Goal: Task Accomplishment & Management: Manage account settings

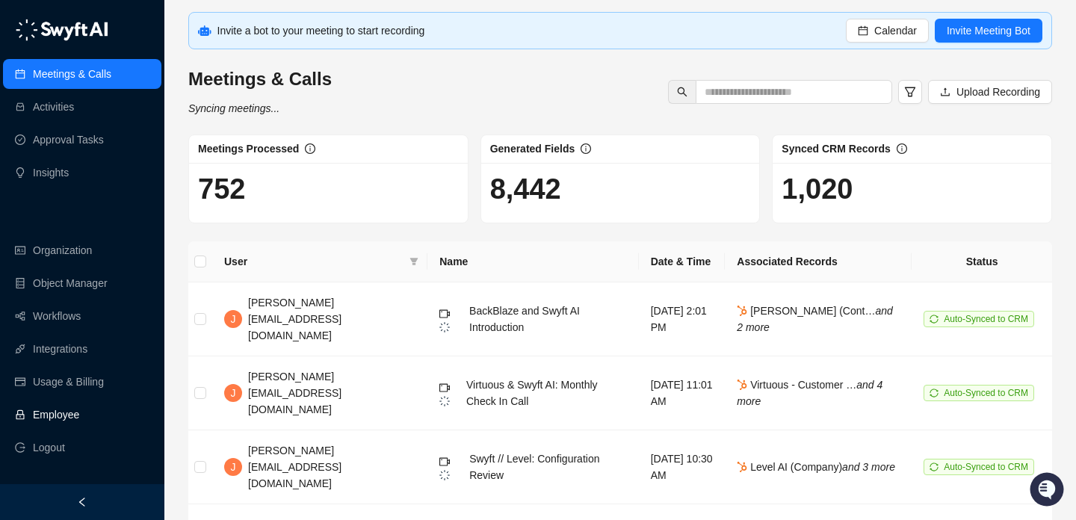
click at [79, 419] on link "Employee" at bounding box center [56, 415] width 46 height 30
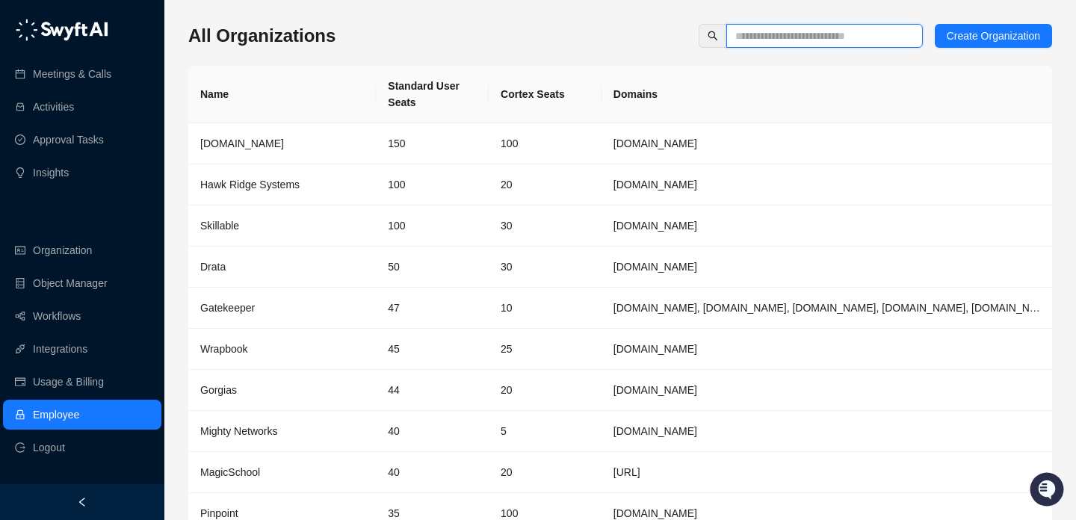
click at [767, 35] on input "text" at bounding box center [819, 36] width 167 height 16
click at [59, 313] on link "Workflows" at bounding box center [57, 316] width 48 height 30
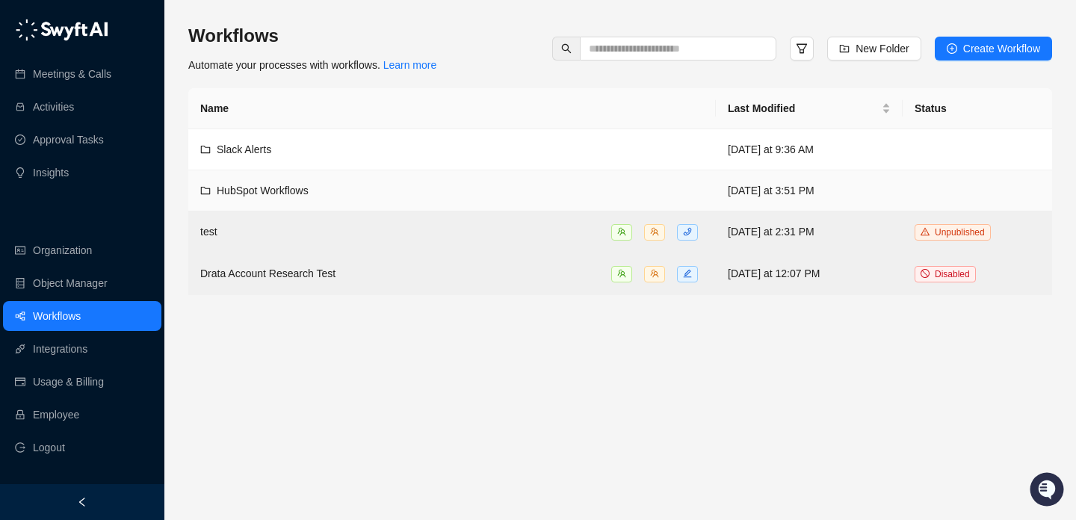
click at [510, 186] on div "HubSpot Workflows" at bounding box center [452, 190] width 504 height 16
click at [514, 151] on div "Slack Alerts" at bounding box center [452, 149] width 504 height 16
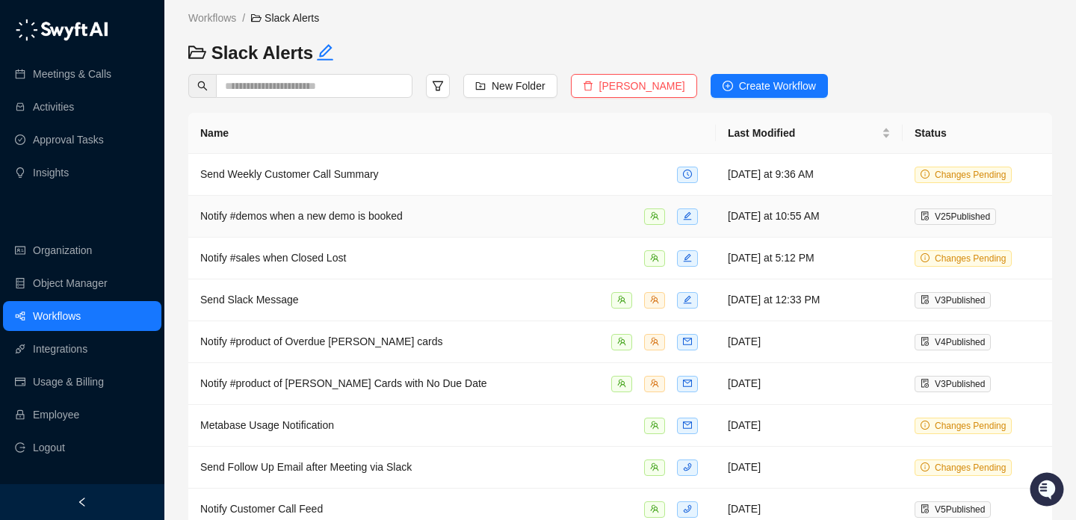
scroll to position [15, 0]
click at [446, 212] on div "Notify #demos when a new demo is booked" at bounding box center [452, 215] width 504 height 17
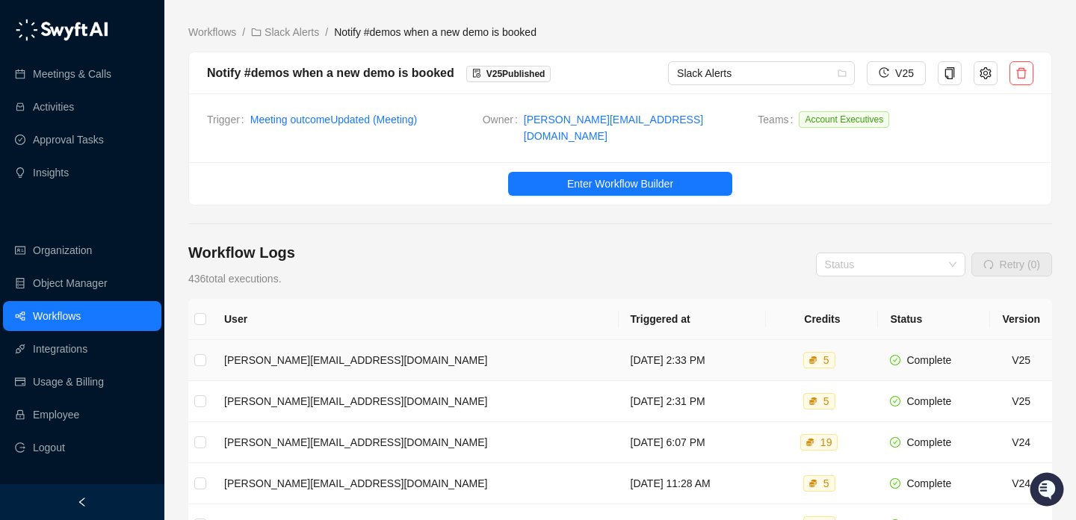
click at [619, 346] on td "[DATE] 2:33 PM" at bounding box center [693, 360] width 148 height 41
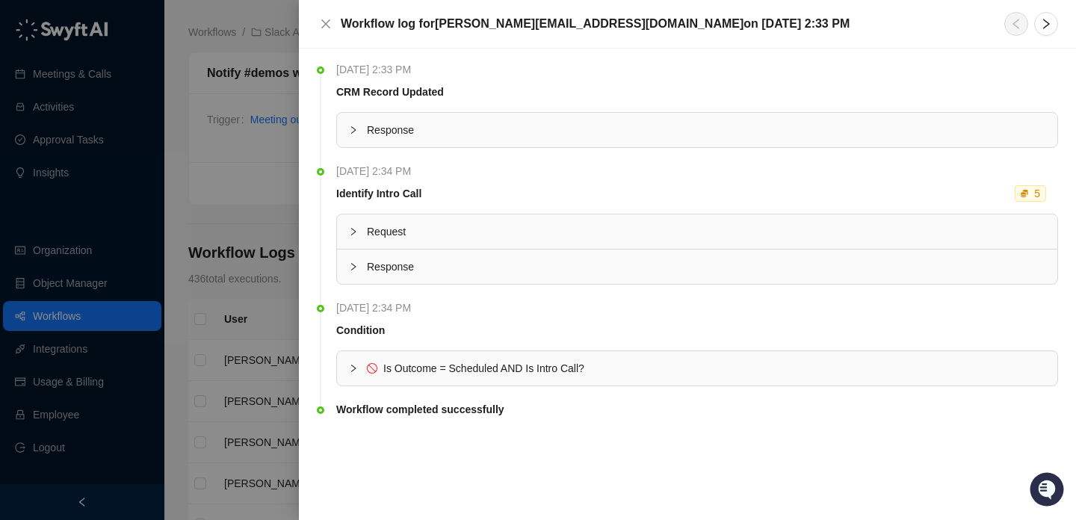
click at [561, 373] on span "Is Outcome = Scheduled AND Is Intro Call?" at bounding box center [483, 369] width 201 height 12
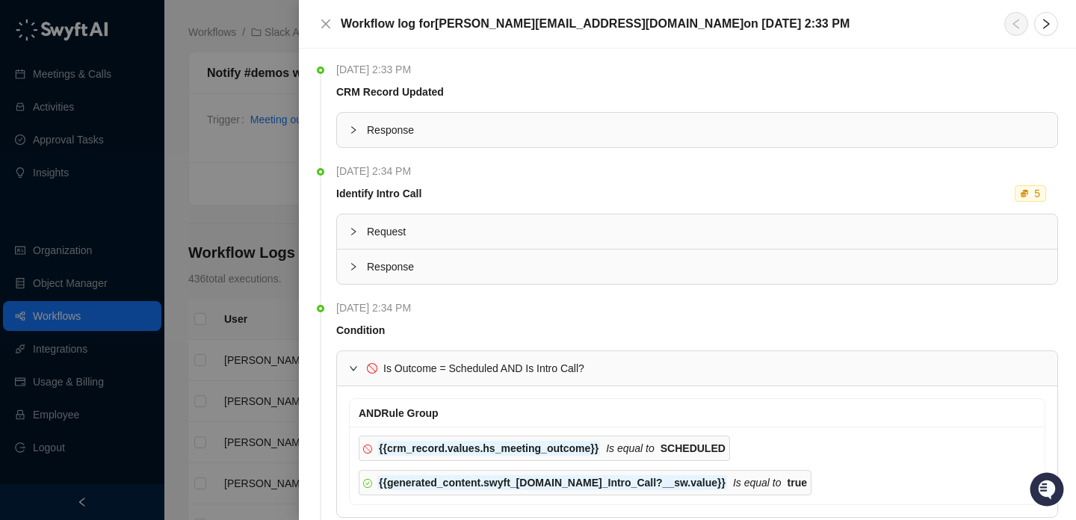
scroll to position [87, 0]
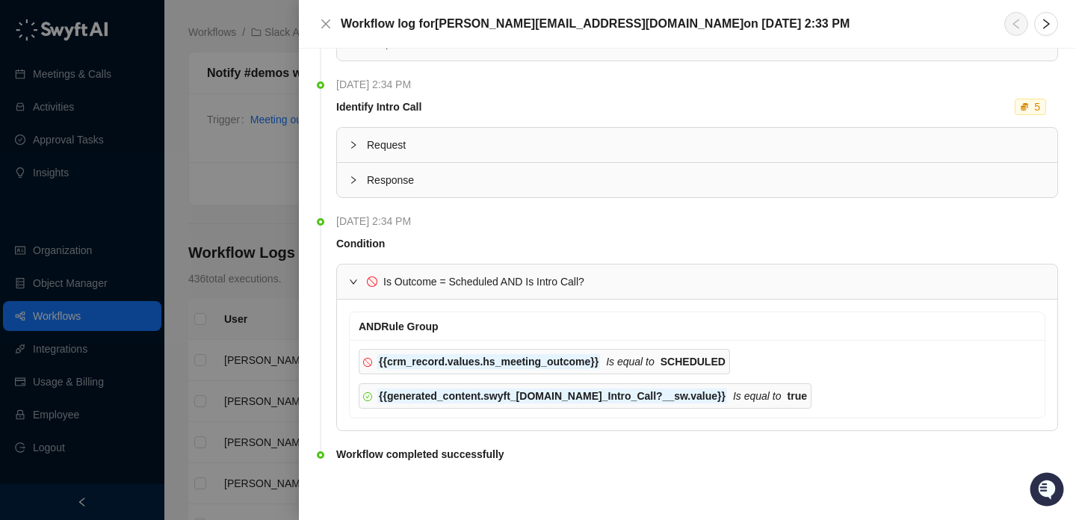
click at [525, 276] on span "Is Outcome = Scheduled AND Is Intro Call?" at bounding box center [483, 282] width 201 height 12
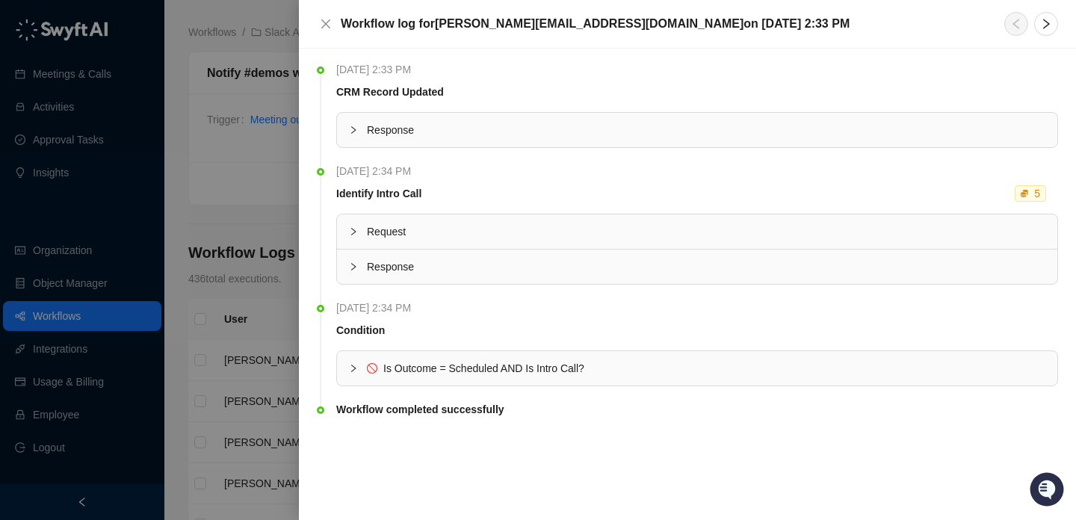
click at [236, 279] on div at bounding box center [538, 260] width 1076 height 520
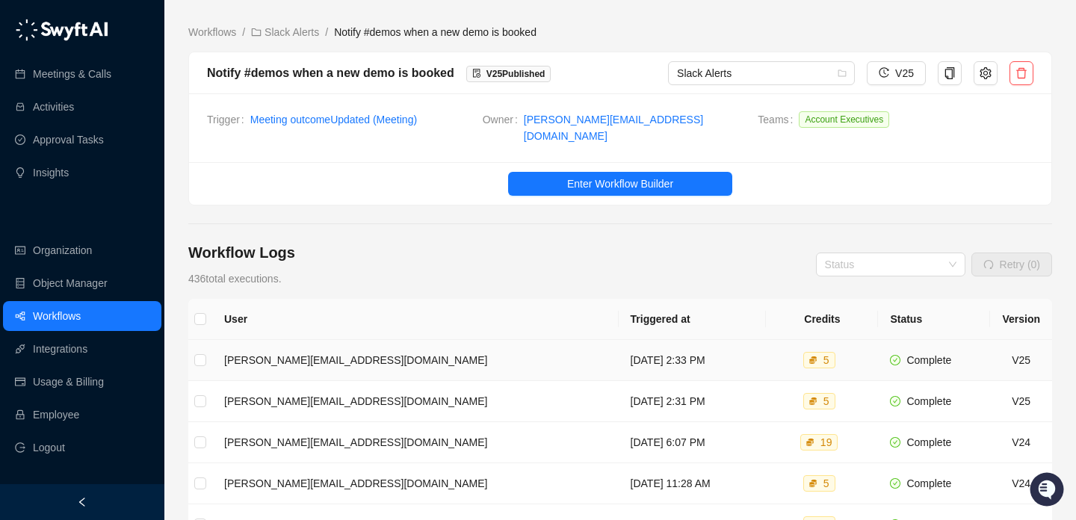
click at [630, 354] on td "[DATE] 2:33 PM" at bounding box center [693, 360] width 148 height 41
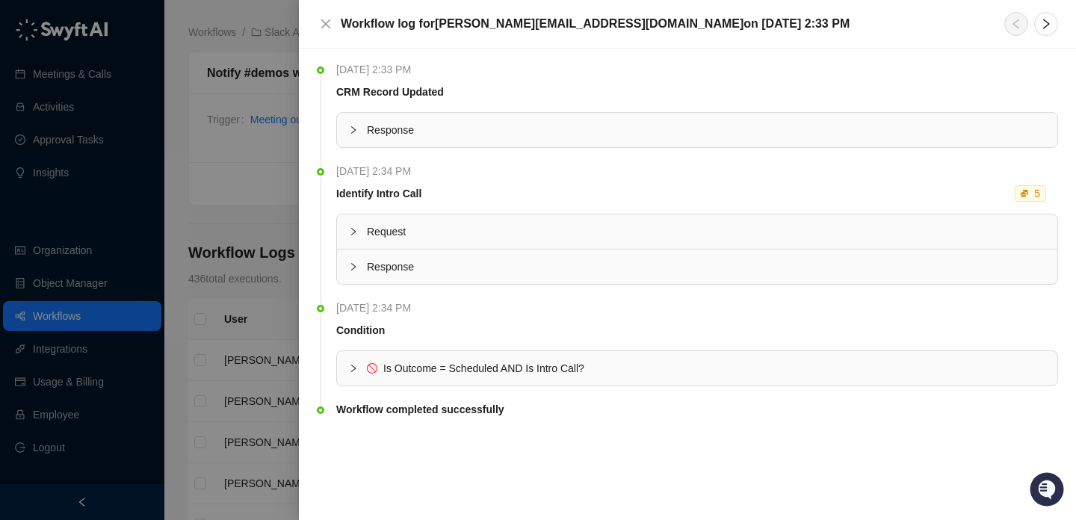
click at [272, 304] on div at bounding box center [538, 260] width 1076 height 520
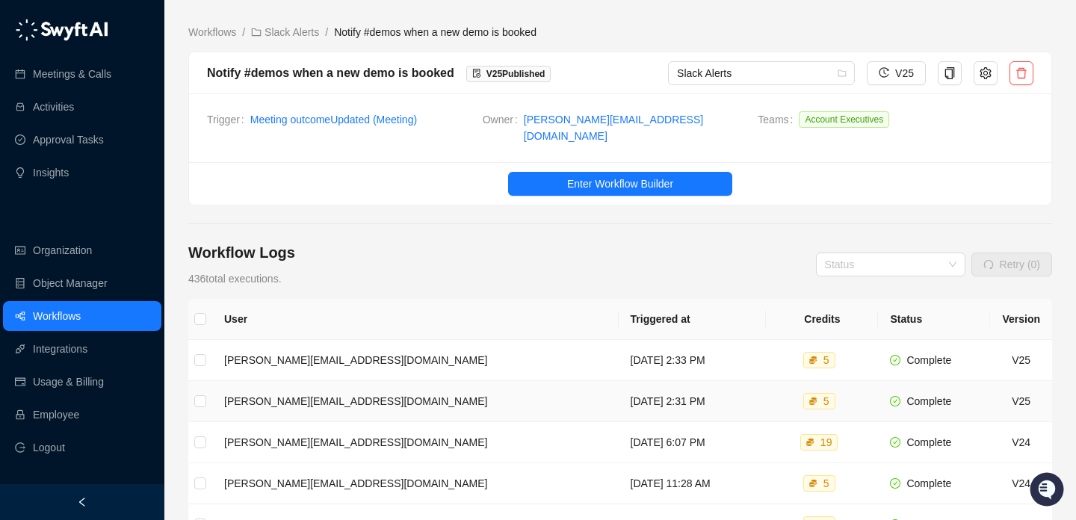
click at [619, 390] on td "[DATE] 2:31 PM" at bounding box center [693, 401] width 148 height 41
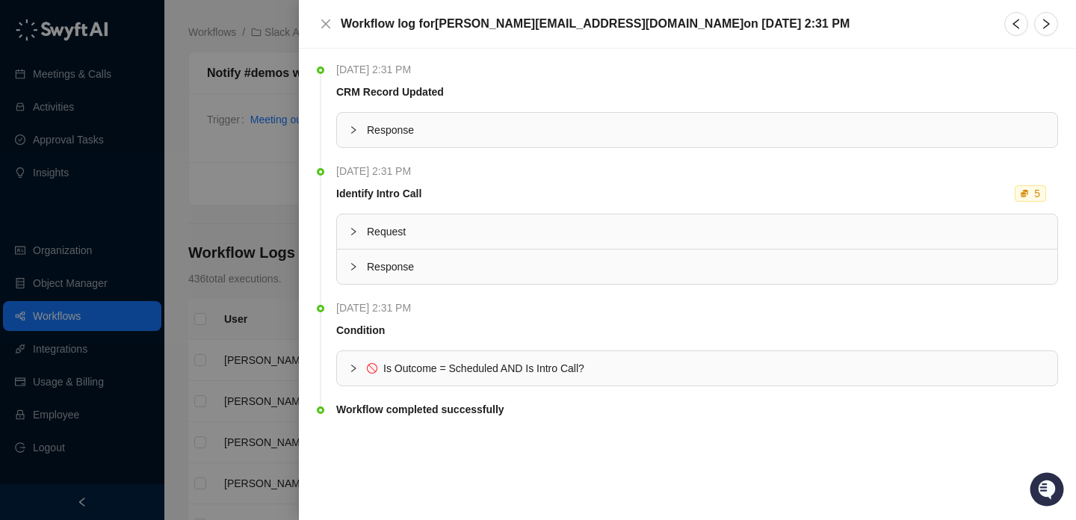
click at [250, 236] on div at bounding box center [538, 260] width 1076 height 520
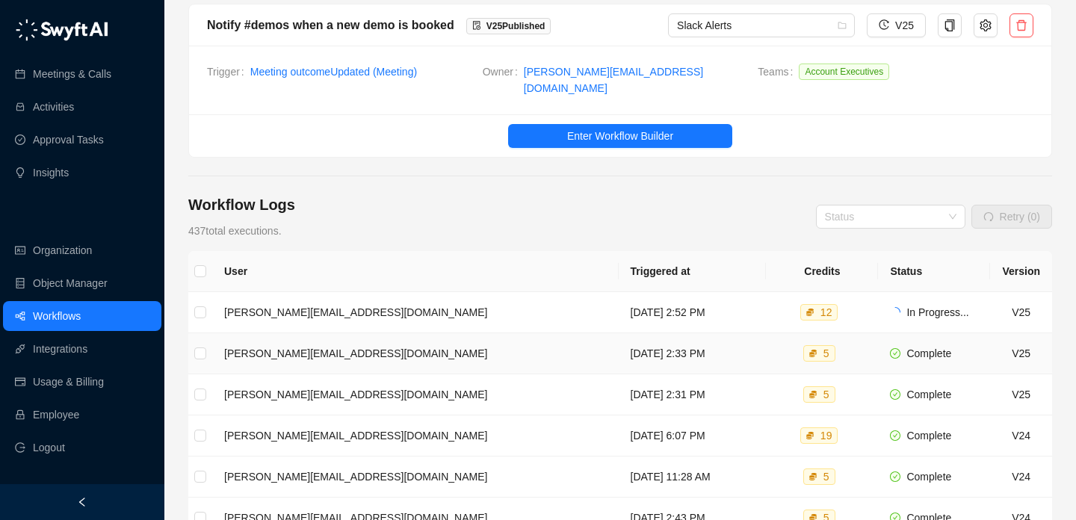
click at [619, 306] on td "[DATE] 2:52 PM" at bounding box center [693, 312] width 148 height 41
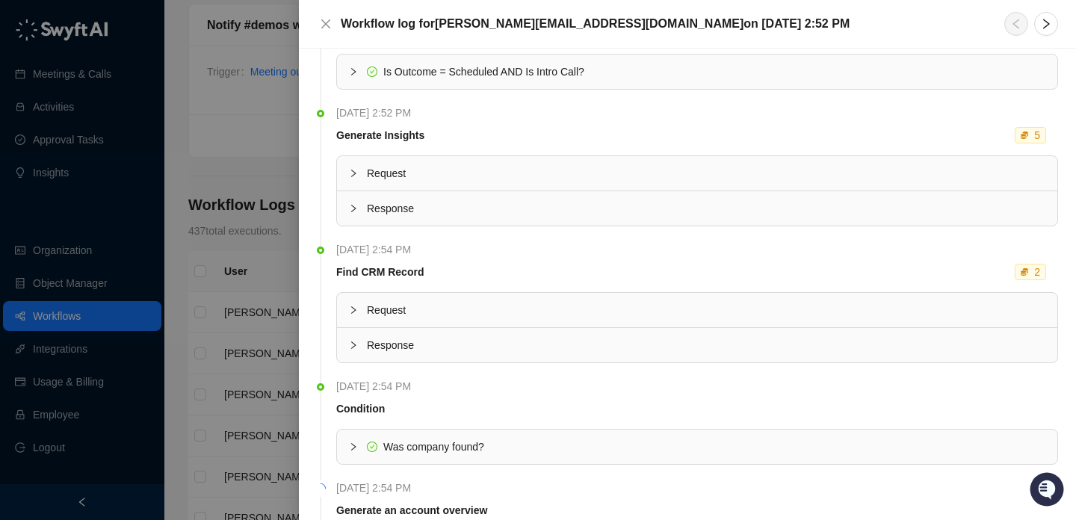
scroll to position [384, 0]
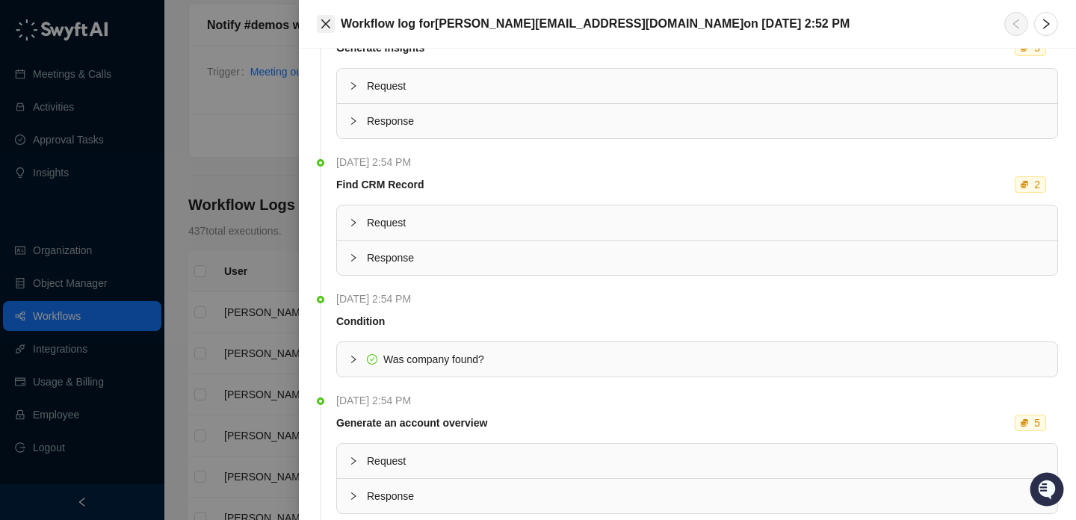
click at [328, 18] on icon "close" at bounding box center [326, 24] width 12 height 12
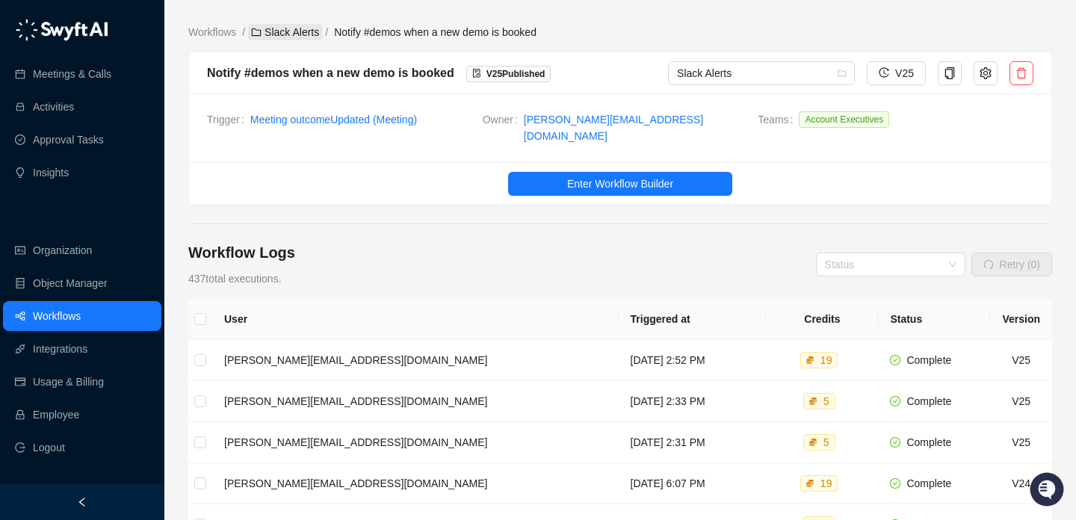
click at [273, 38] on link "Slack Alerts" at bounding box center [285, 32] width 74 height 16
